Goal: Contribute content: Add original content to the website for others to see

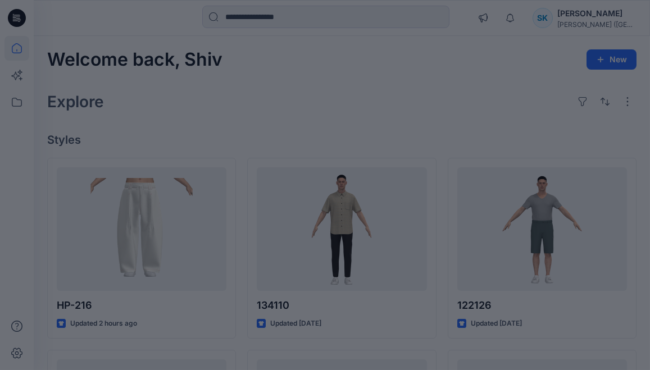
click at [274, 117] on div at bounding box center [325, 185] width 650 height 370
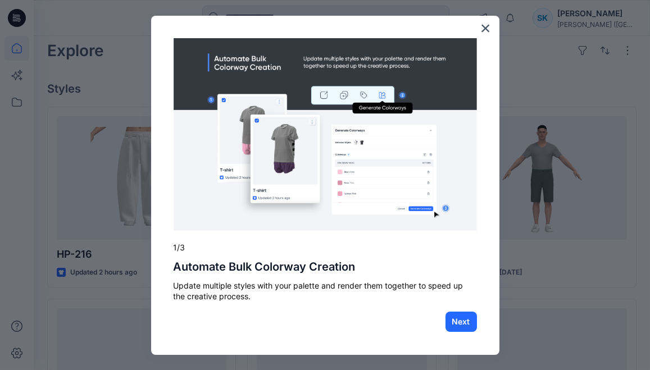
scroll to position [64, 0]
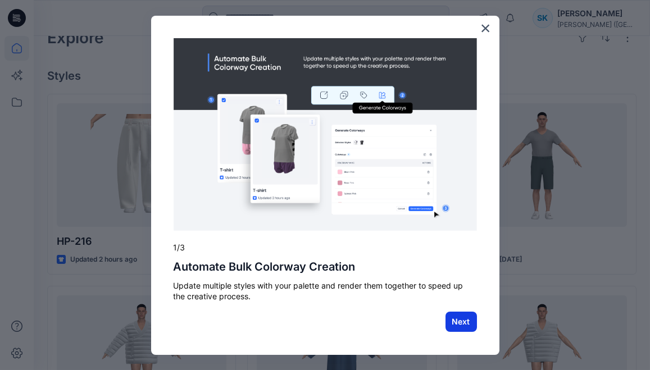
click at [456, 321] on button "Next" at bounding box center [460, 322] width 31 height 20
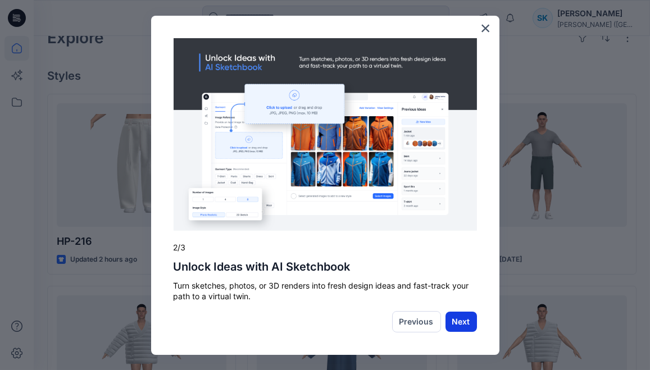
click at [457, 323] on button "Next" at bounding box center [460, 322] width 31 height 20
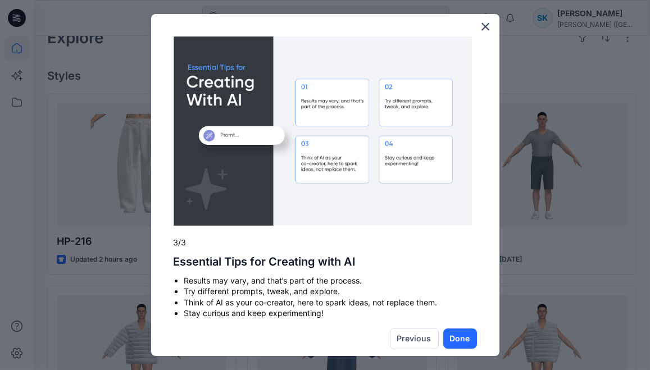
scroll to position [15, 0]
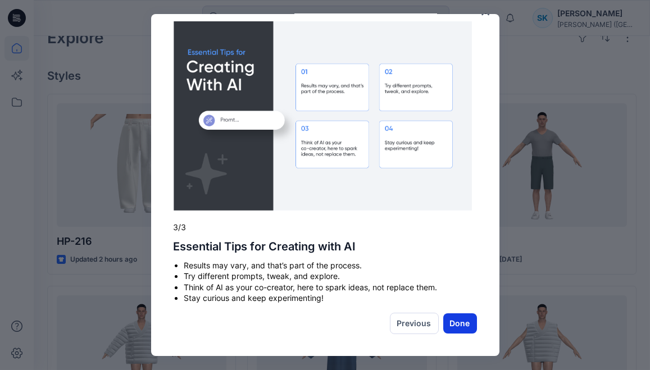
click at [449, 322] on button "Done" at bounding box center [460, 323] width 34 height 20
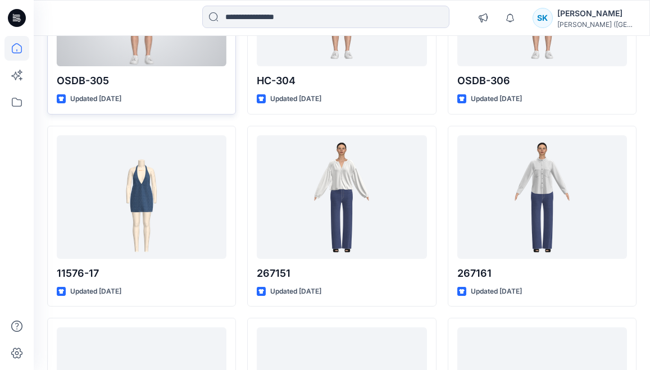
scroll to position [417, 0]
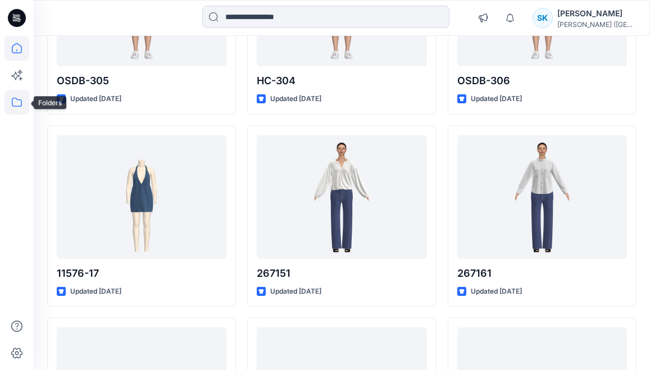
click at [21, 102] on icon at bounding box center [16, 102] width 25 height 25
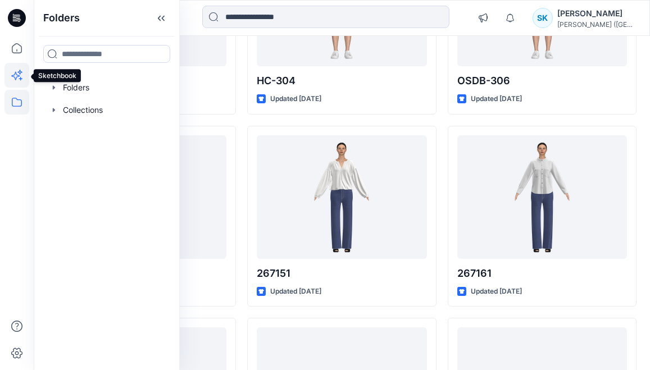
click at [21, 78] on icon at bounding box center [20, 78] width 3 height 3
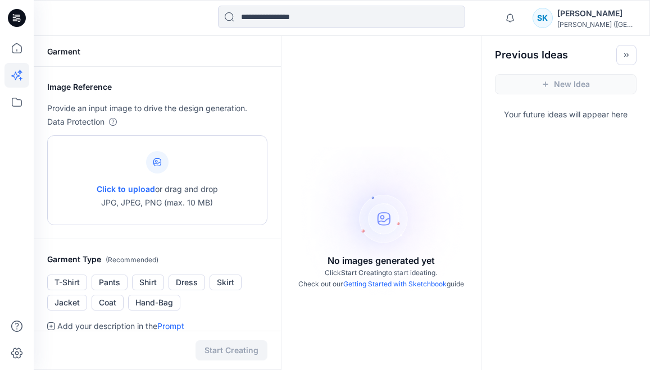
click at [151, 163] on div at bounding box center [157, 162] width 22 height 22
type input "**********"
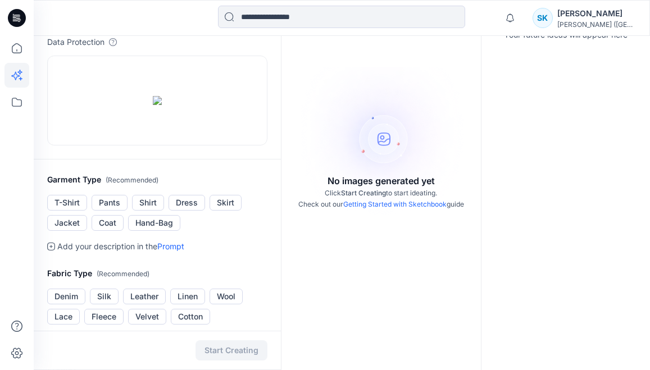
scroll to position [128, 0]
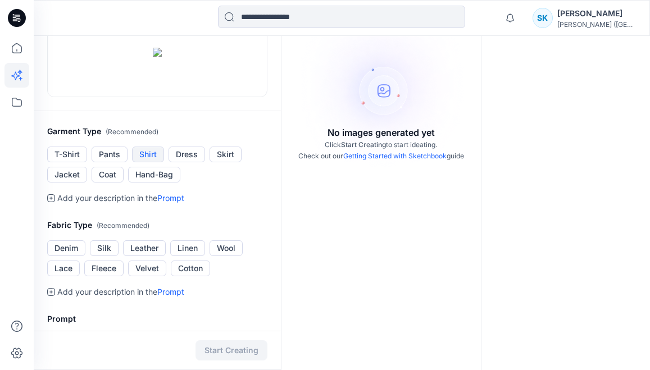
click at [147, 162] on button "Shirt" at bounding box center [148, 155] width 32 height 16
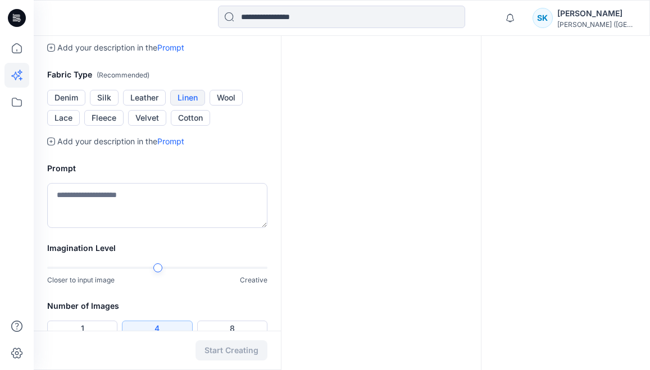
scroll to position [321, 0]
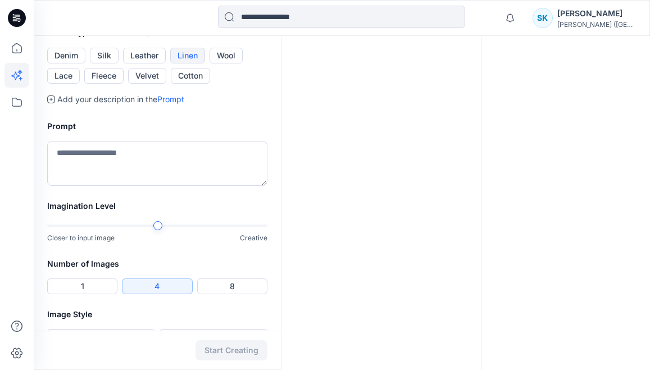
click at [178, 63] on button "Linen" at bounding box center [187, 56] width 35 height 16
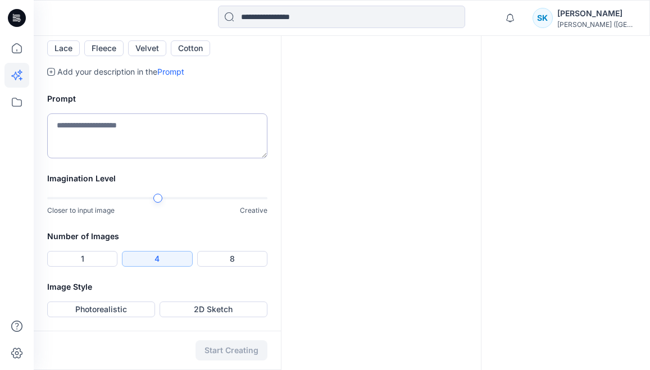
scroll to position [481, 0]
click at [221, 267] on button "8" at bounding box center [232, 259] width 70 height 16
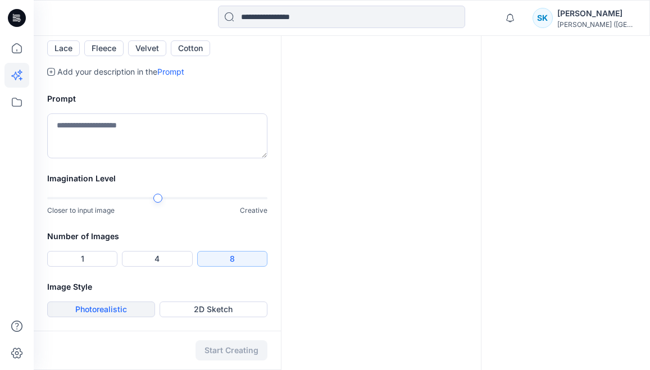
click at [117, 308] on button "Photorealistic" at bounding box center [101, 310] width 108 height 16
click at [207, 349] on button "Start Creating" at bounding box center [231, 350] width 72 height 20
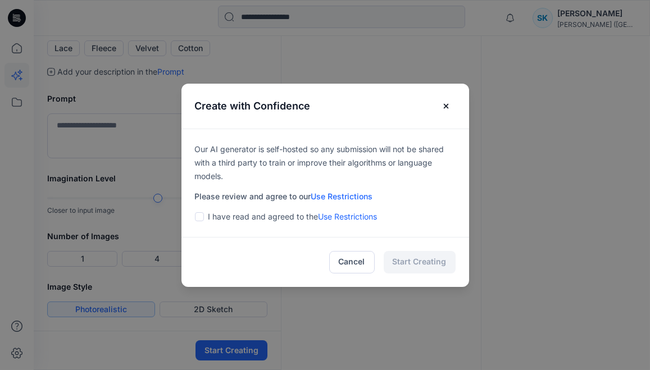
click at [203, 218] on span at bounding box center [199, 216] width 9 height 9
click at [413, 262] on button "Start Creating" at bounding box center [420, 262] width 72 height 22
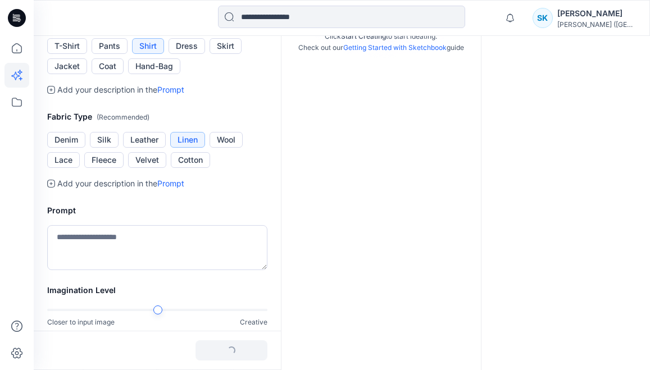
scroll to position [235, 0]
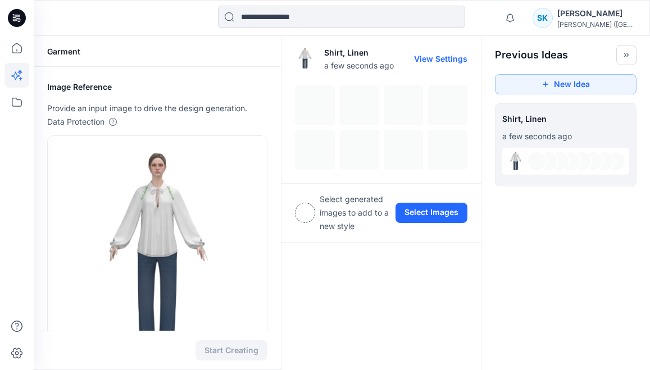
click at [314, 110] on div at bounding box center [381, 127] width 172 height 84
click at [356, 109] on div at bounding box center [381, 127] width 172 height 84
click at [515, 160] on img at bounding box center [516, 161] width 18 height 18
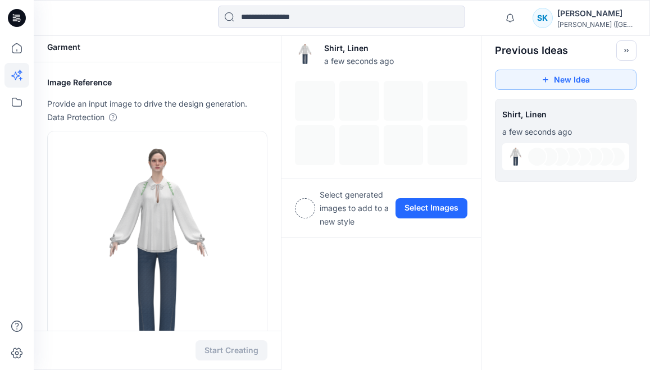
click at [518, 156] on img at bounding box center [516, 157] width 18 height 18
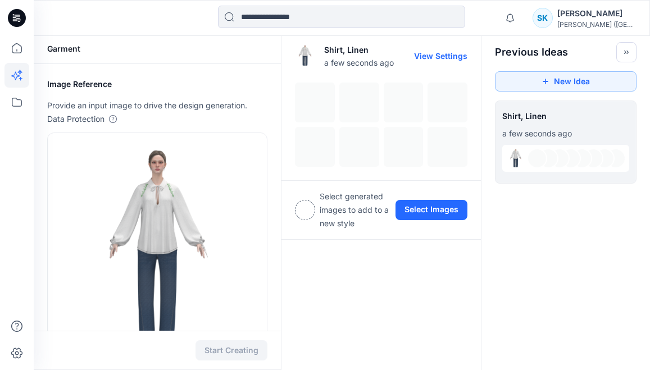
scroll to position [0, 0]
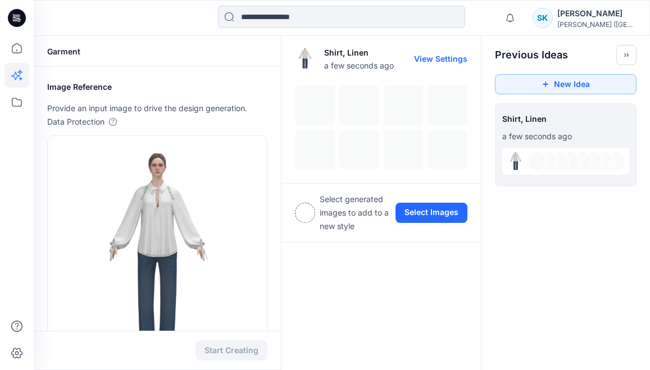
click at [425, 58] on button "View Settings" at bounding box center [440, 59] width 53 height 10
click at [419, 214] on button "Select Images" at bounding box center [431, 213] width 72 height 20
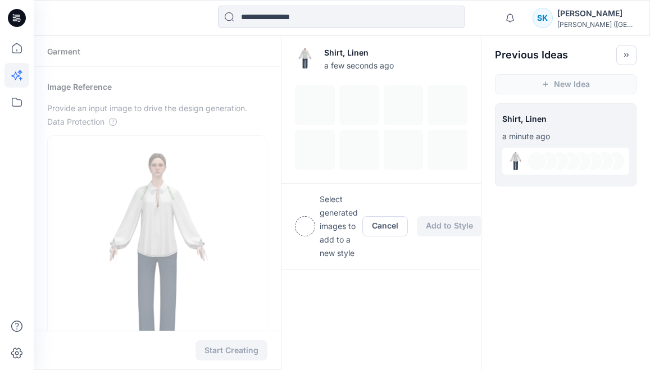
click at [318, 110] on div at bounding box center [381, 127] width 172 height 84
click at [379, 223] on button "Cancel" at bounding box center [385, 226] width 46 height 20
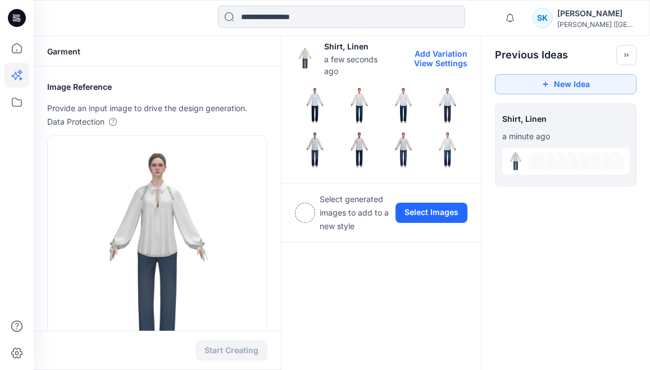
click at [316, 102] on img at bounding box center [314, 105] width 39 height 39
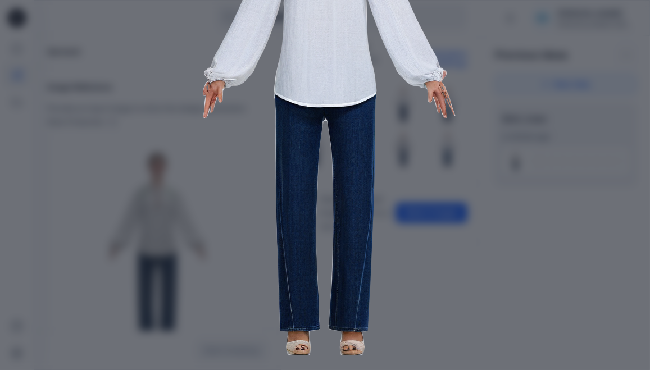
scroll to position [219, 0]
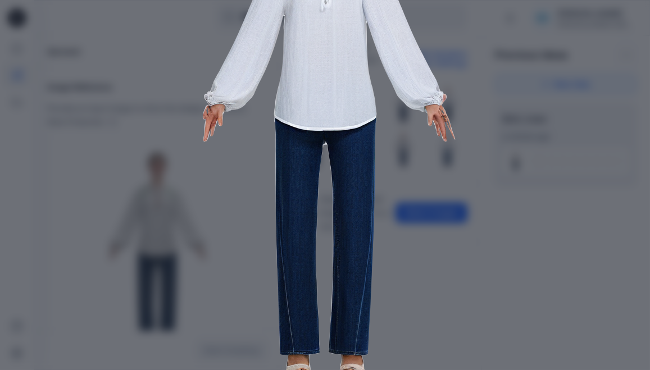
click at [543, 225] on img at bounding box center [325, 120] width 575 height 575
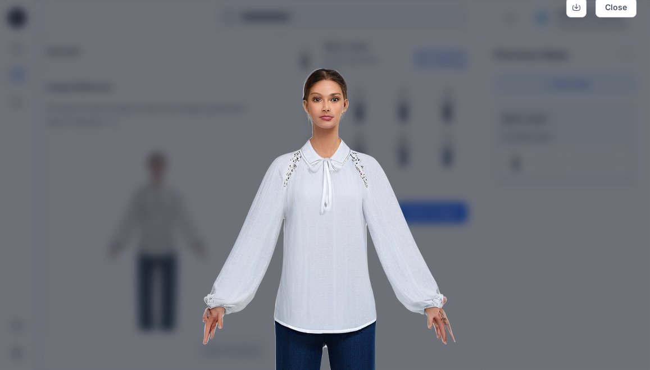
scroll to position [0, 0]
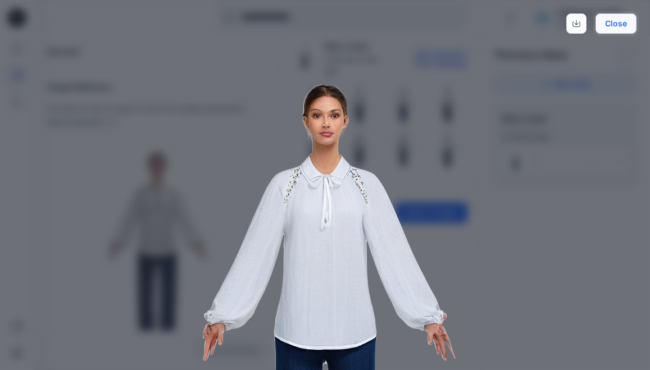
click at [614, 25] on button "Close" at bounding box center [615, 23] width 41 height 20
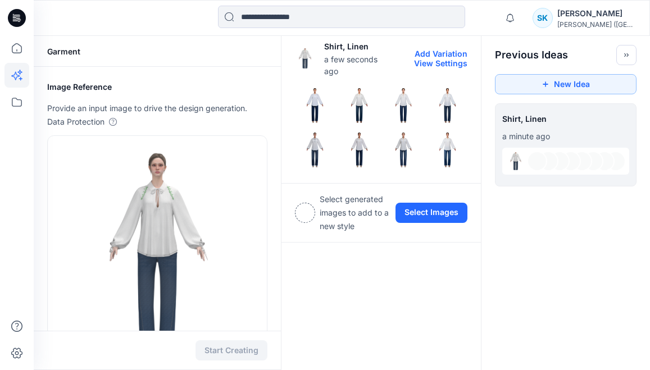
click at [362, 100] on img at bounding box center [359, 105] width 39 height 39
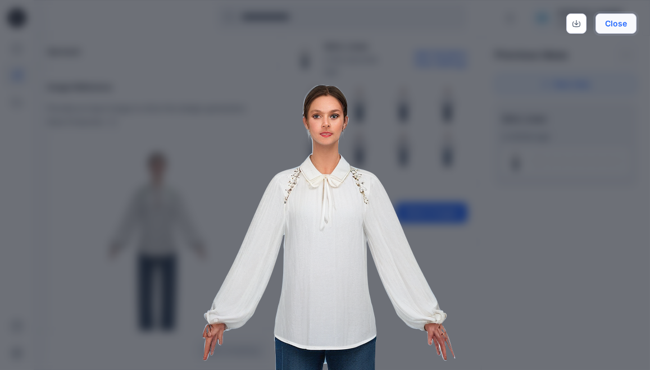
click at [604, 25] on button "Close" at bounding box center [615, 23] width 41 height 20
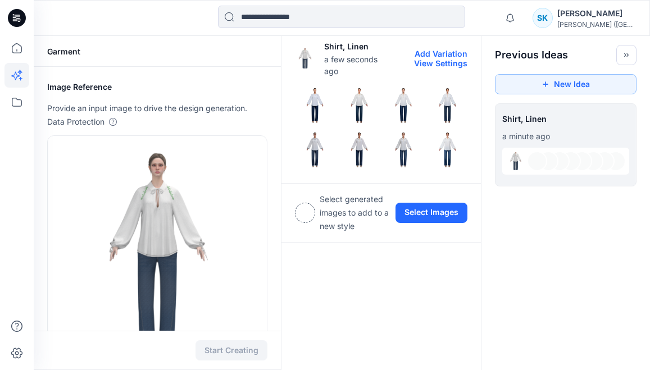
click at [406, 97] on img at bounding box center [403, 105] width 39 height 39
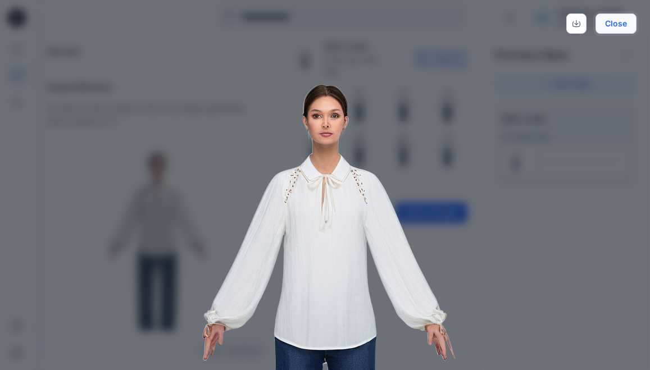
click at [611, 27] on button "Close" at bounding box center [615, 23] width 41 height 20
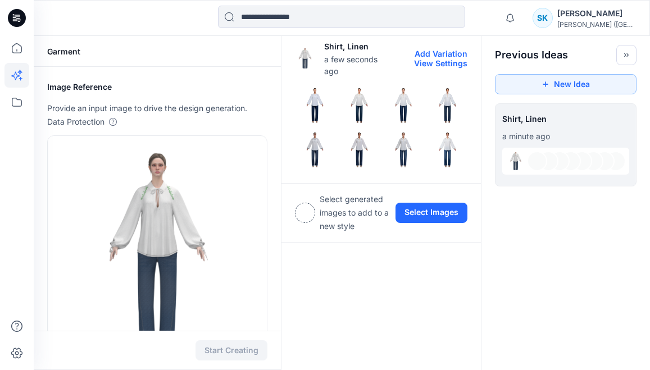
click at [445, 104] on img at bounding box center [447, 105] width 39 height 39
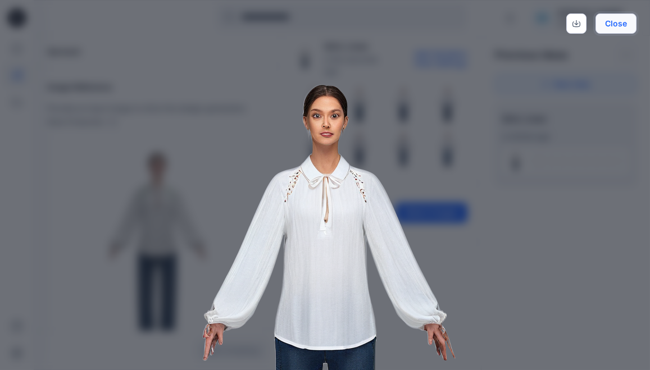
click at [614, 25] on button "Close" at bounding box center [615, 23] width 41 height 20
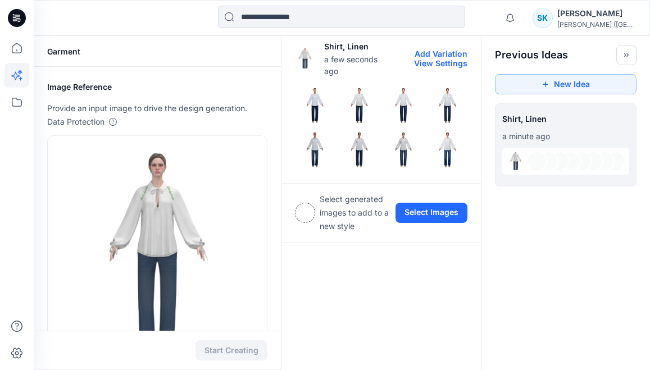
click at [320, 139] on img at bounding box center [314, 149] width 39 height 39
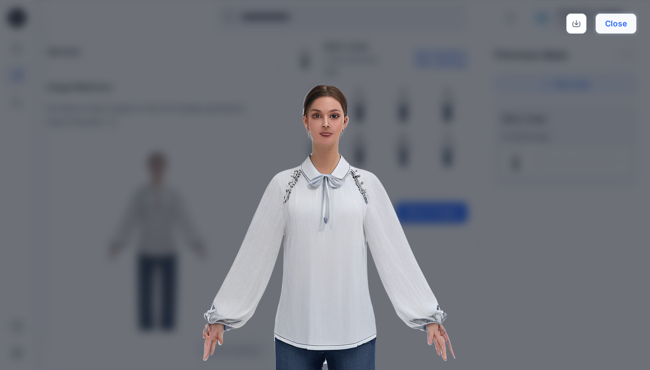
click at [617, 25] on button "Close" at bounding box center [615, 23] width 41 height 20
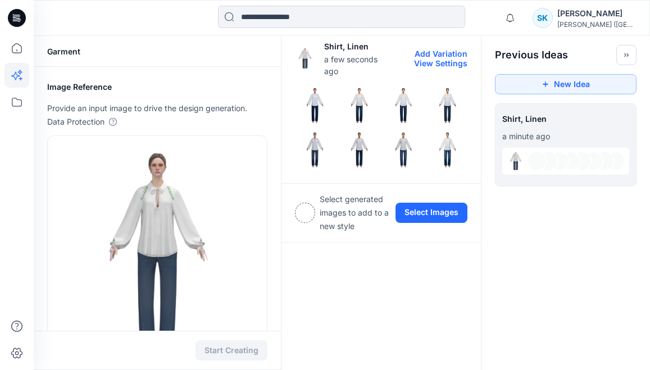
click at [369, 142] on img at bounding box center [359, 149] width 39 height 39
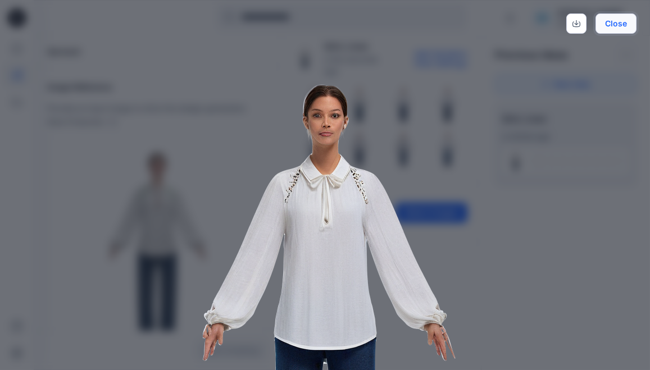
click at [616, 26] on button "Close" at bounding box center [615, 23] width 41 height 20
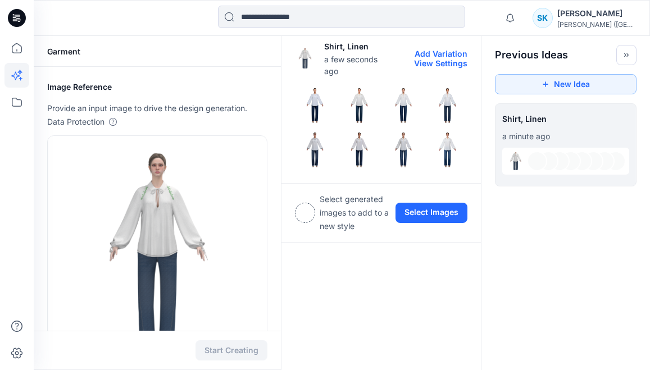
click at [400, 145] on img at bounding box center [403, 149] width 39 height 39
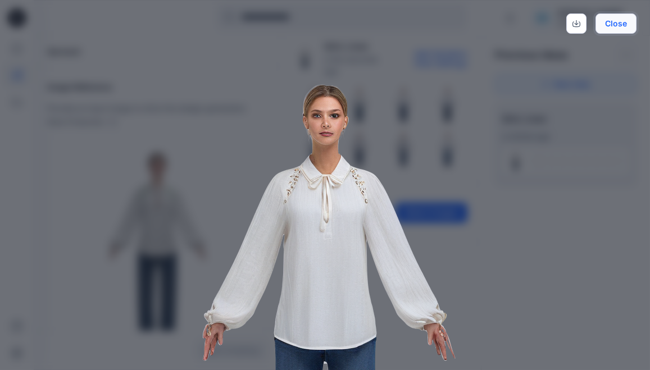
click at [613, 25] on button "Close" at bounding box center [615, 23] width 41 height 20
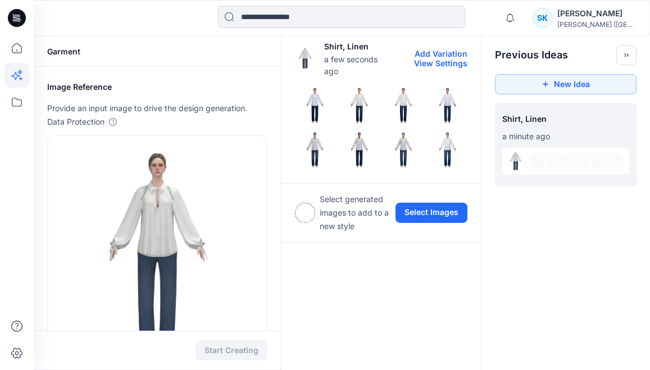
click at [443, 145] on img at bounding box center [447, 149] width 39 height 39
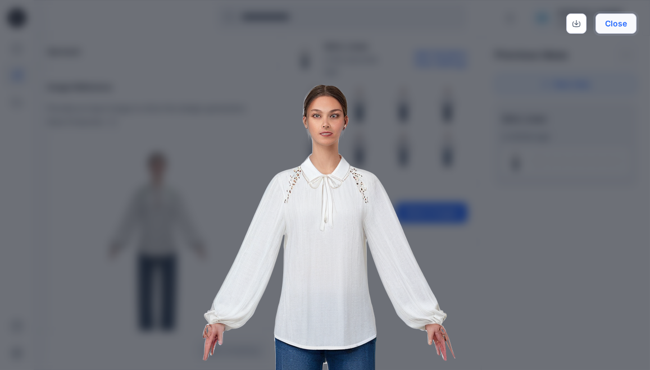
click at [617, 27] on button "Close" at bounding box center [615, 23] width 41 height 20
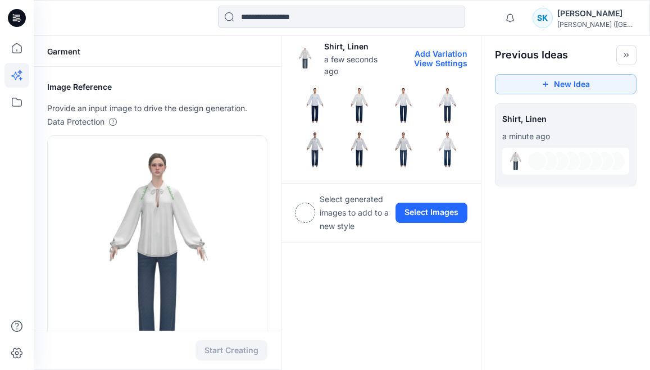
click at [401, 140] on img at bounding box center [403, 149] width 39 height 39
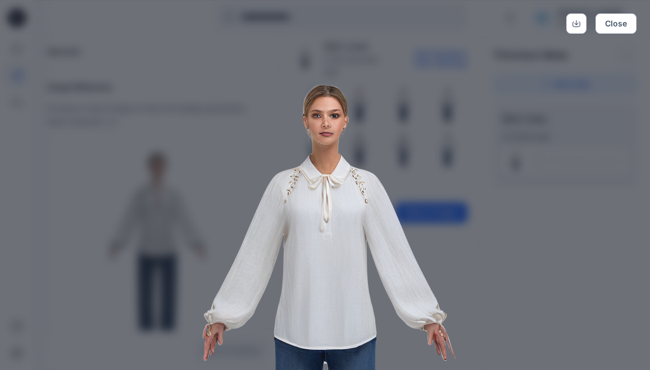
click at [467, 252] on img at bounding box center [325, 339] width 575 height 575
click at [611, 20] on button "Close" at bounding box center [615, 23] width 41 height 20
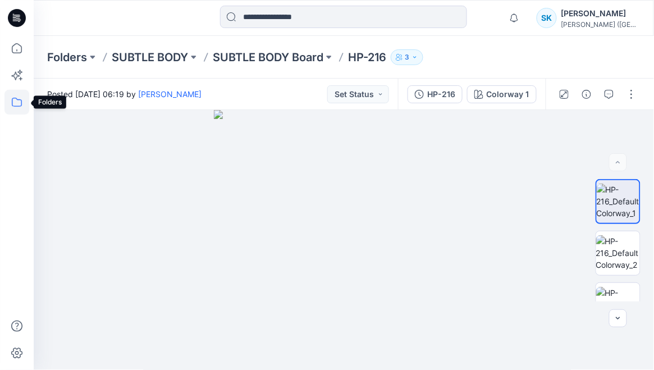
click at [19, 102] on icon at bounding box center [16, 102] width 25 height 25
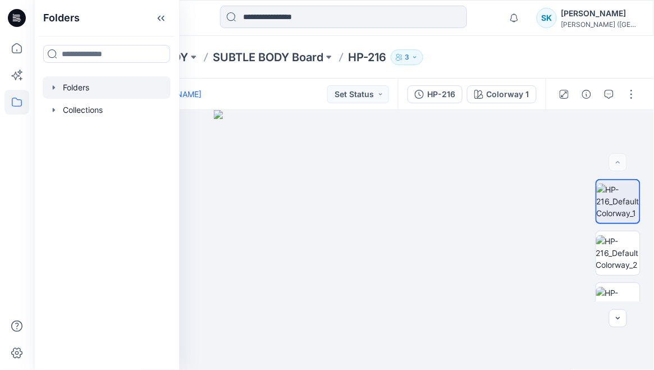
click at [75, 90] on div at bounding box center [107, 87] width 128 height 22
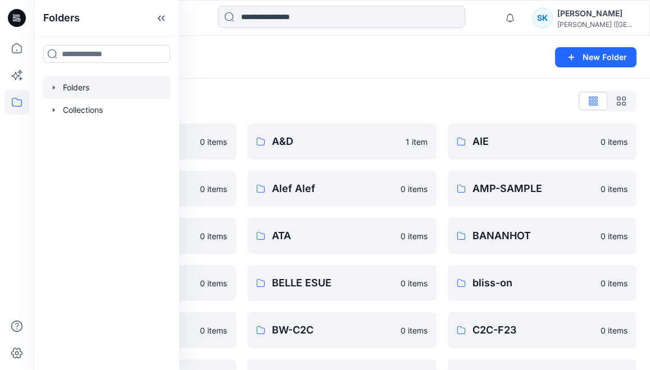
click at [270, 104] on div "Folders List" at bounding box center [341, 101] width 589 height 18
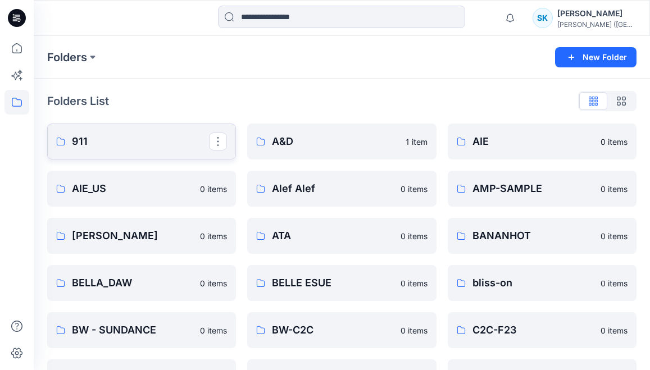
click at [128, 144] on p "911" at bounding box center [140, 142] width 137 height 16
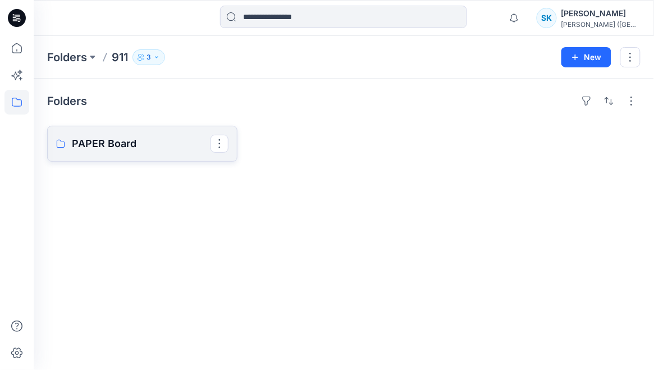
click at [108, 146] on p "PAPER Board" at bounding box center [141, 144] width 139 height 16
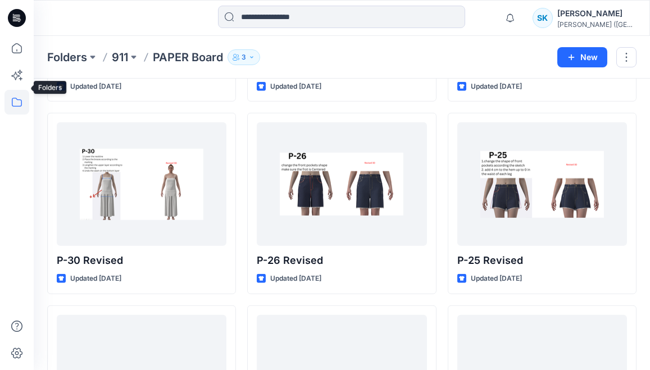
scroll to position [4890, 0]
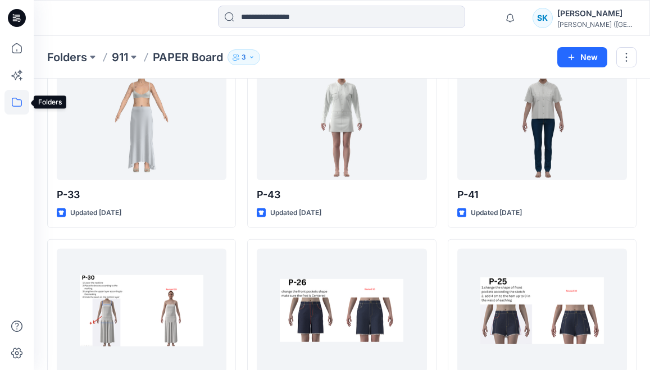
click at [14, 99] on icon at bounding box center [16, 102] width 25 height 25
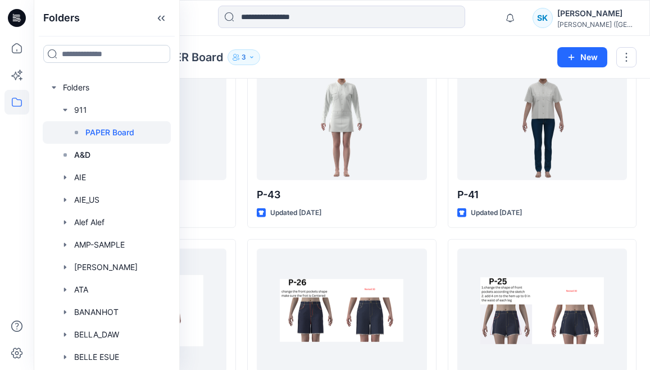
click at [69, 56] on input at bounding box center [106, 54] width 127 height 18
click at [51, 53] on input "**" at bounding box center [106, 54] width 127 height 18
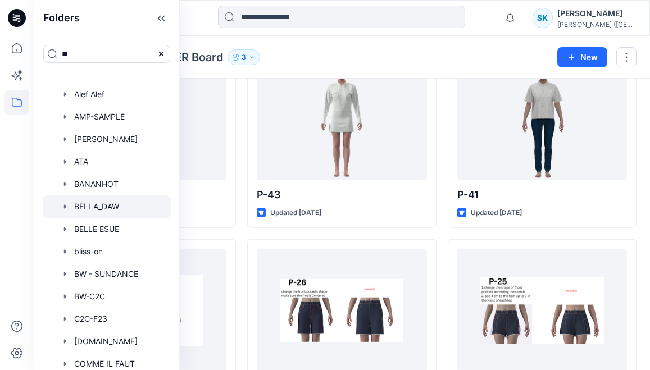
type input "**"
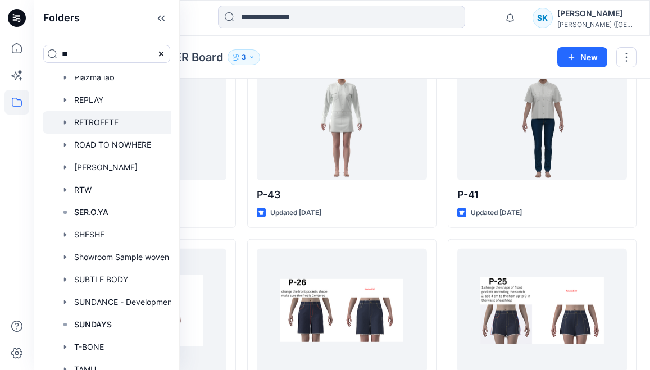
scroll to position [1167, 0]
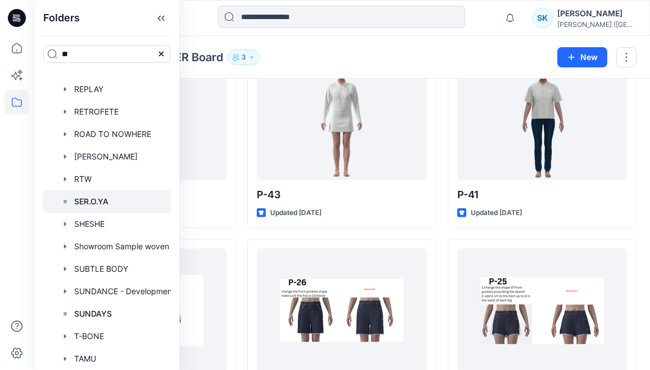
click at [100, 208] on div at bounding box center [112, 201] width 139 height 22
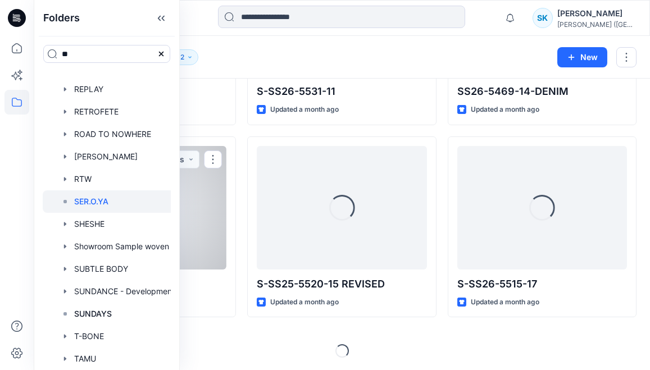
scroll to position [1336, 0]
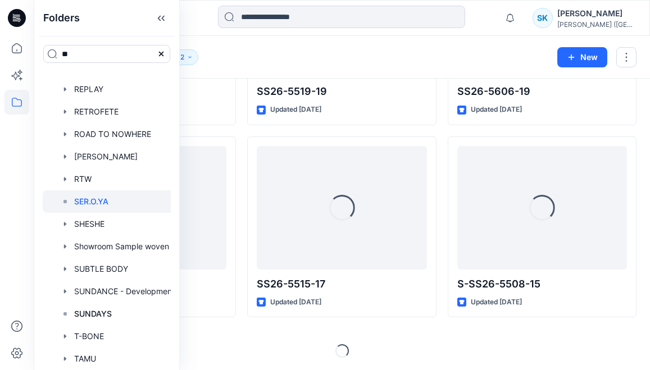
click at [267, 60] on div "Folders SER.O.YA 2" at bounding box center [298, 57] width 502 height 16
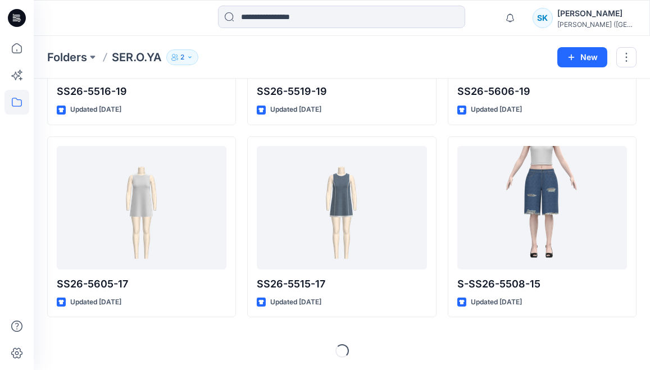
click at [14, 176] on div at bounding box center [16, 203] width 25 height 334
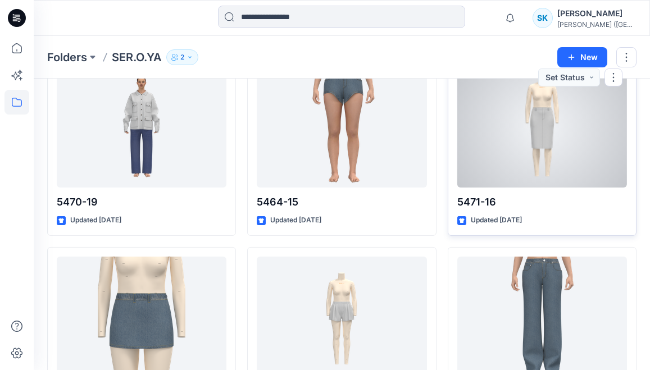
scroll to position [1625, 0]
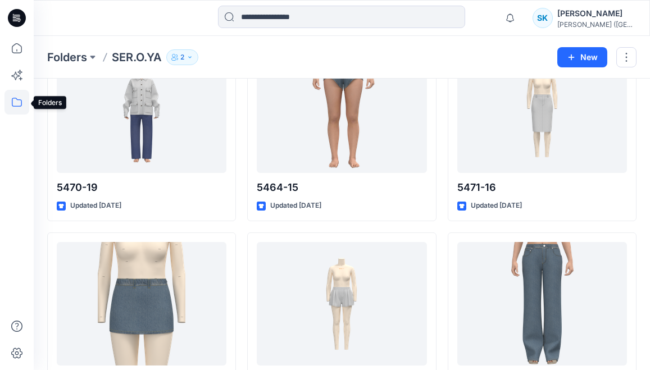
click at [17, 97] on icon at bounding box center [16, 102] width 25 height 25
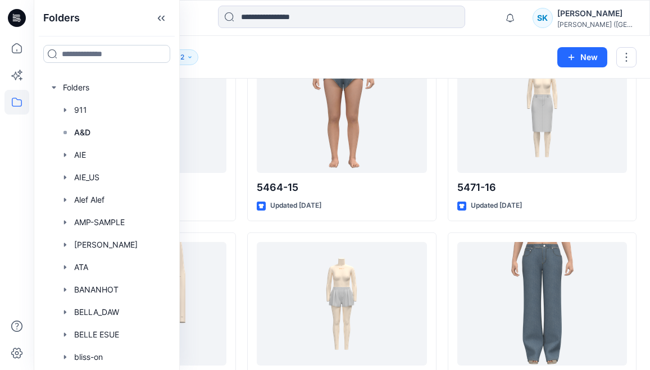
click at [65, 55] on input at bounding box center [106, 54] width 127 height 18
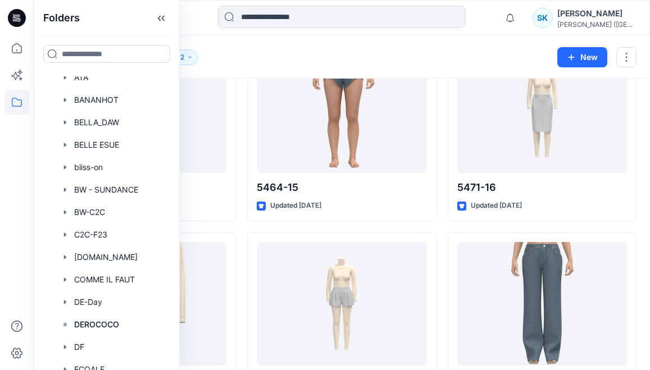
scroll to position [225, 0]
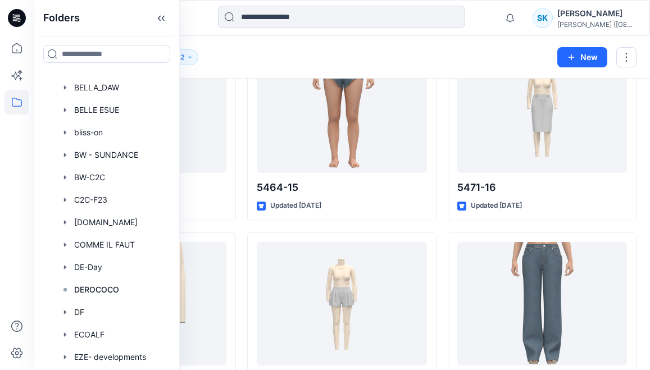
click at [17, 234] on div at bounding box center [16, 203] width 25 height 334
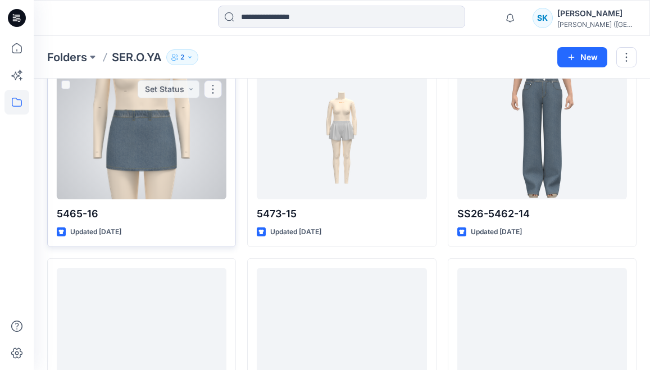
scroll to position [1818, 0]
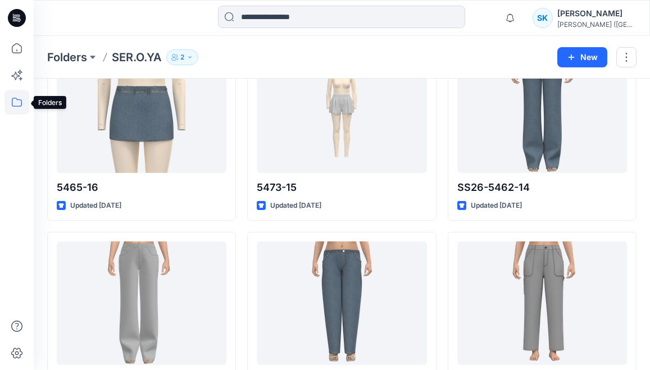
click at [15, 96] on icon at bounding box center [16, 102] width 25 height 25
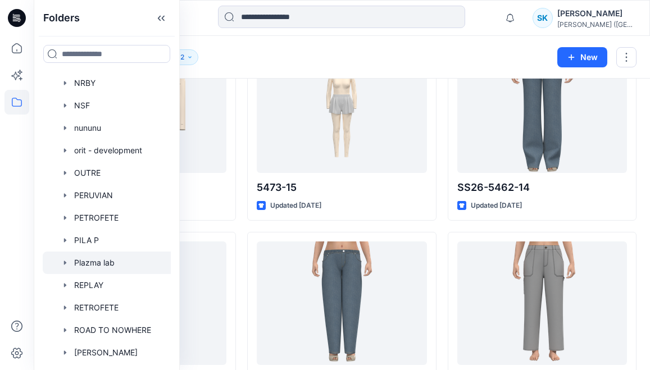
scroll to position [963, 0]
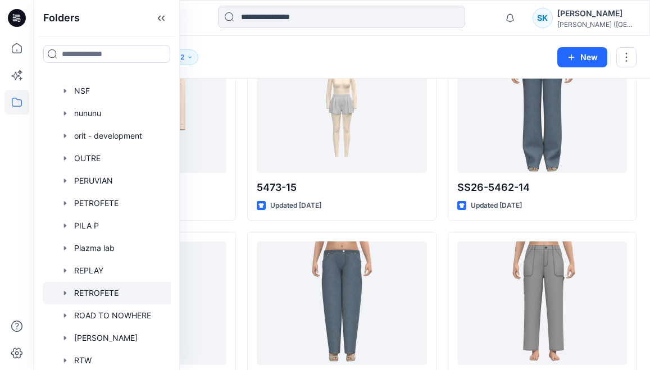
click at [97, 287] on div at bounding box center [112, 293] width 139 height 22
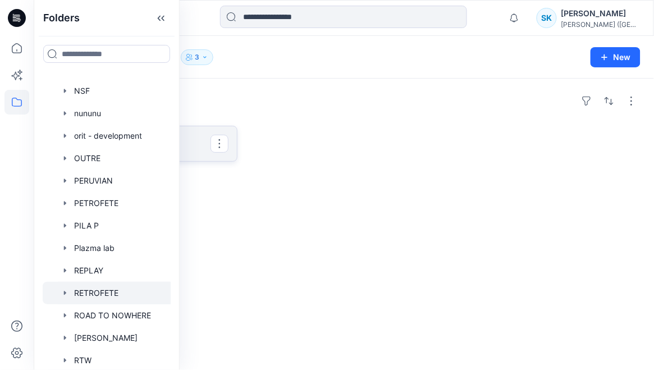
click at [200, 147] on p "RETROFETE Board" at bounding box center [141, 144] width 139 height 16
